Goal: Task Accomplishment & Management: Complete application form

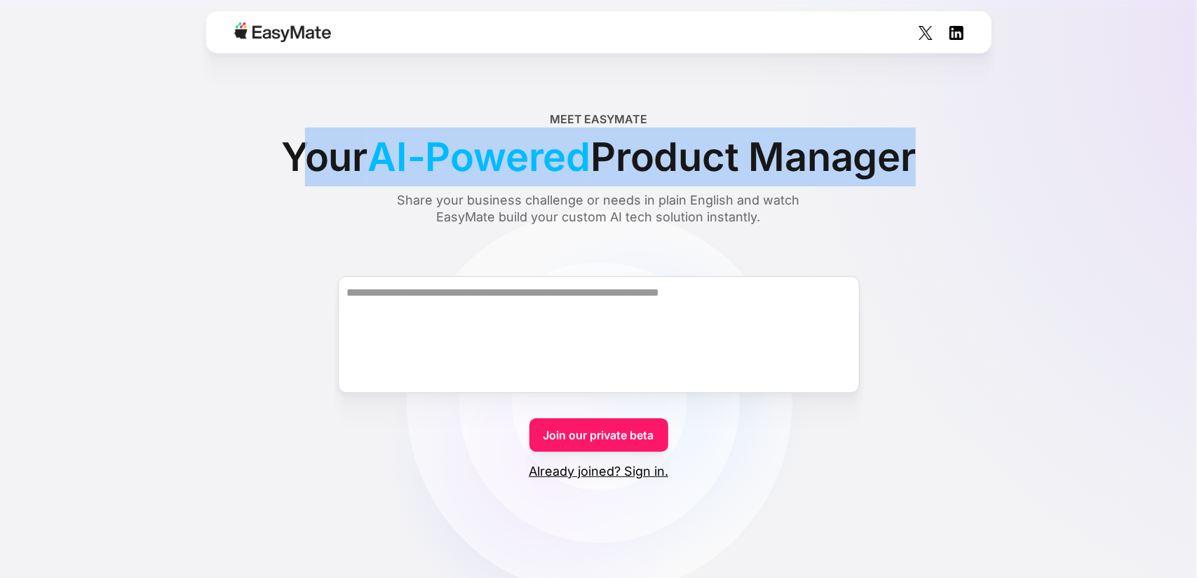
drag, startPoint x: 287, startPoint y: 156, endPoint x: 925, endPoint y: 173, distance: 637.5
click at [928, 172] on div "Meet EasyMate Your AI-Powered Product Manager Share your business challenge or …" at bounding box center [599, 168] width 1010 height 115
copy div "our AI-Powered Product Manager"
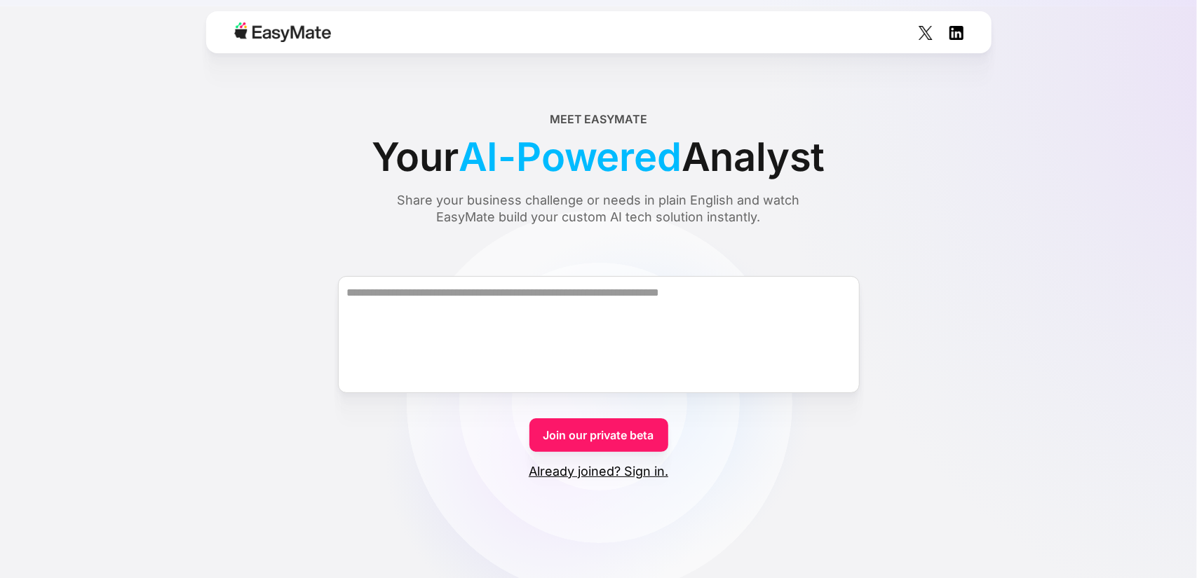
click at [742, 177] on span "Analyst" at bounding box center [753, 157] width 144 height 59
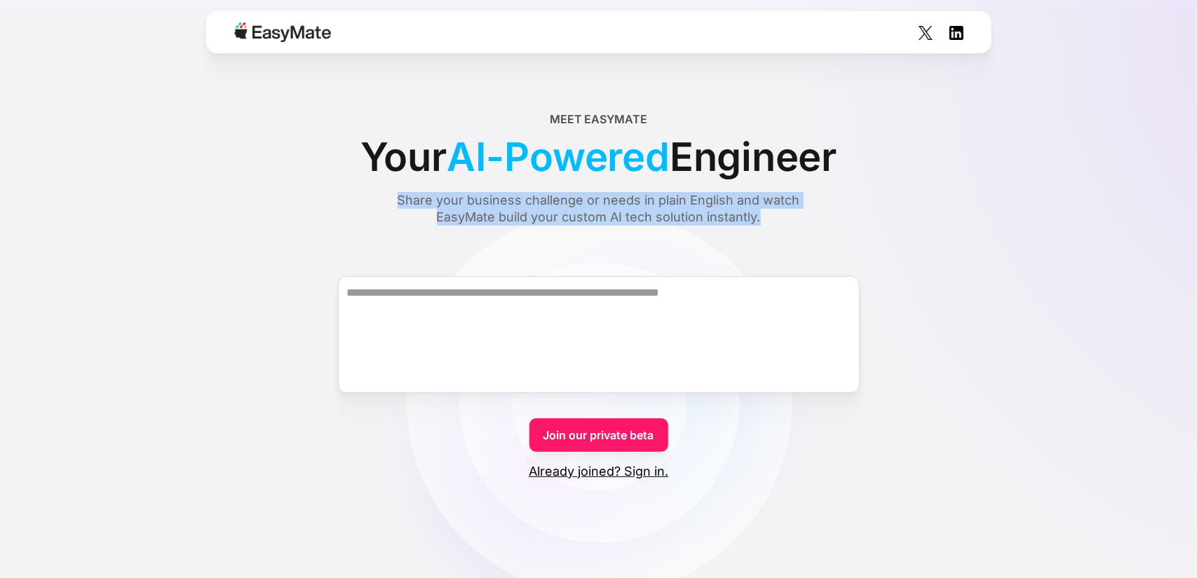
drag, startPoint x: 668, startPoint y: 217, endPoint x: 395, endPoint y: 202, distance: 273.1
click at [395, 202] on div "Share your business challenge or needs in plain English and watch EasyMate buil…" at bounding box center [599, 209] width 456 height 34
copy div "Share your business challenge or needs in plain English and watch EasyMate buil…"
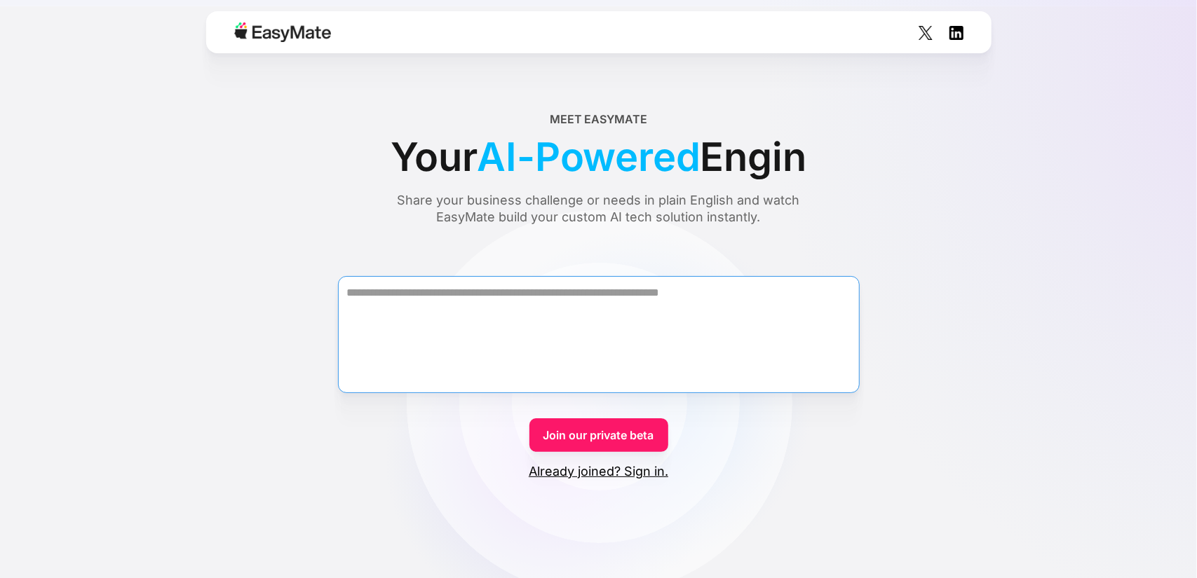
click at [475, 291] on textarea "Form" at bounding box center [599, 334] width 522 height 117
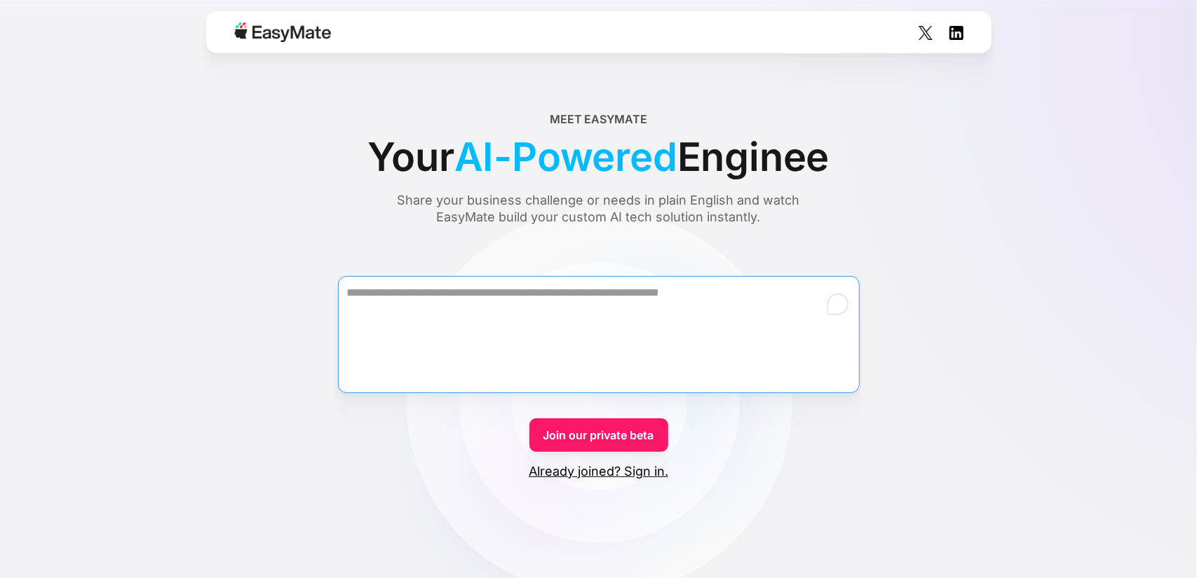
click at [475, 291] on textarea "To enrich screen reader interactions, please activate Accessibility in Grammarl…" at bounding box center [599, 334] width 522 height 117
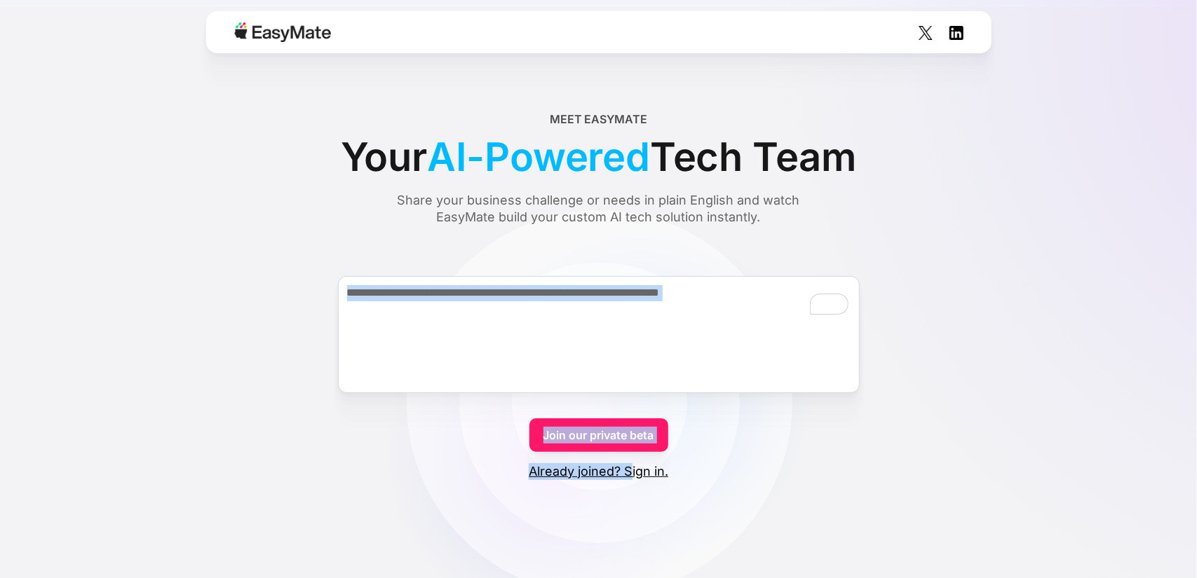
drag, startPoint x: 729, startPoint y: 470, endPoint x: 631, endPoint y: 476, distance: 98.3
click at [631, 476] on form "Join our private beta Already joined? Sign in." at bounding box center [599, 365] width 1010 height 229
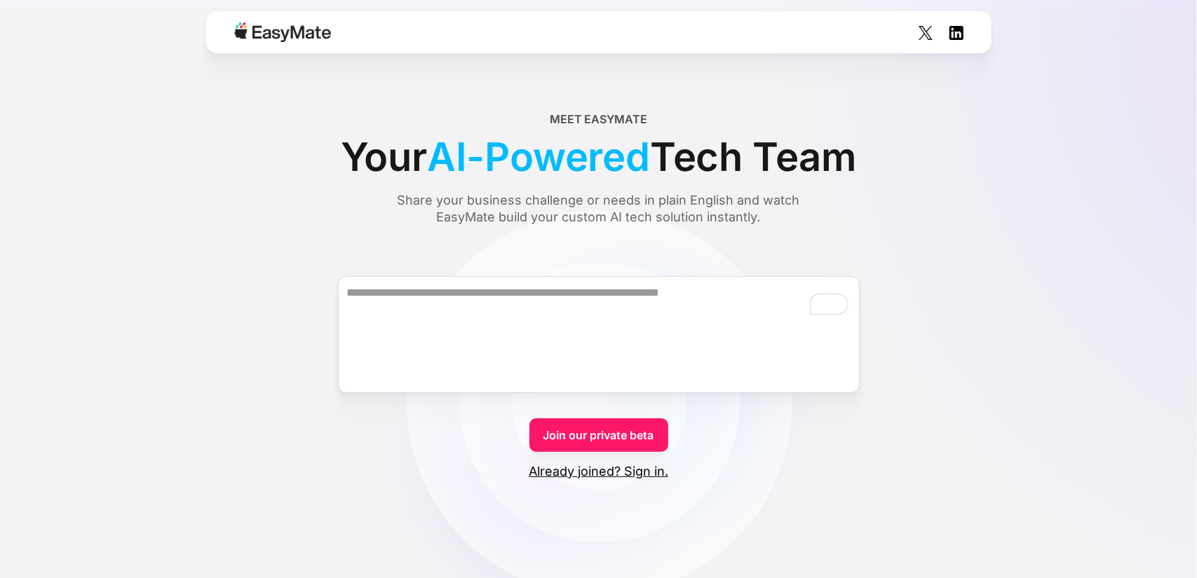
click at [706, 473] on form "Join our private beta Already joined? Sign in." at bounding box center [599, 365] width 1010 height 229
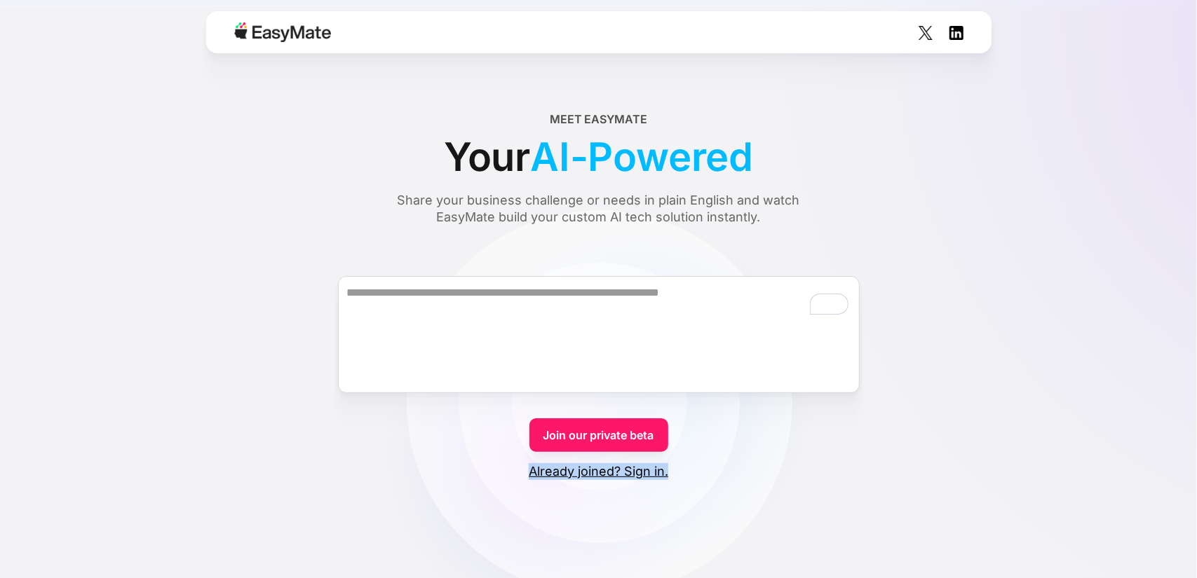
drag, startPoint x: 674, startPoint y: 472, endPoint x: 533, endPoint y: 476, distance: 141.7
click at [533, 476] on form "Join our private beta Already joined? Sign in." at bounding box center [599, 365] width 1010 height 229
copy link "Already joined? Sign in."
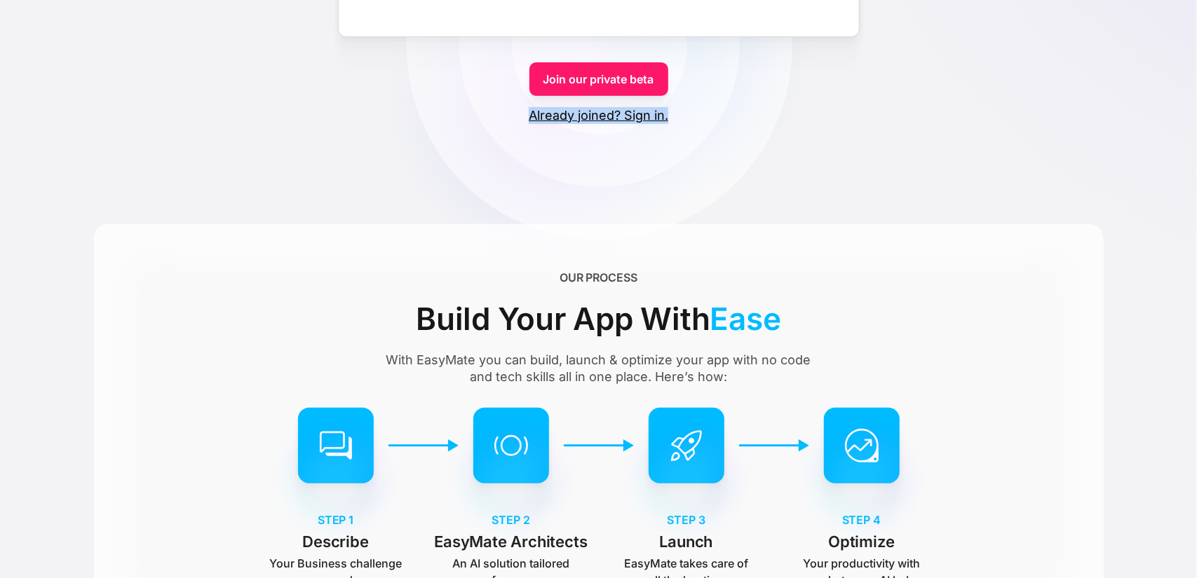
scroll to position [374, 0]
